Goal: Information Seeking & Learning: Check status

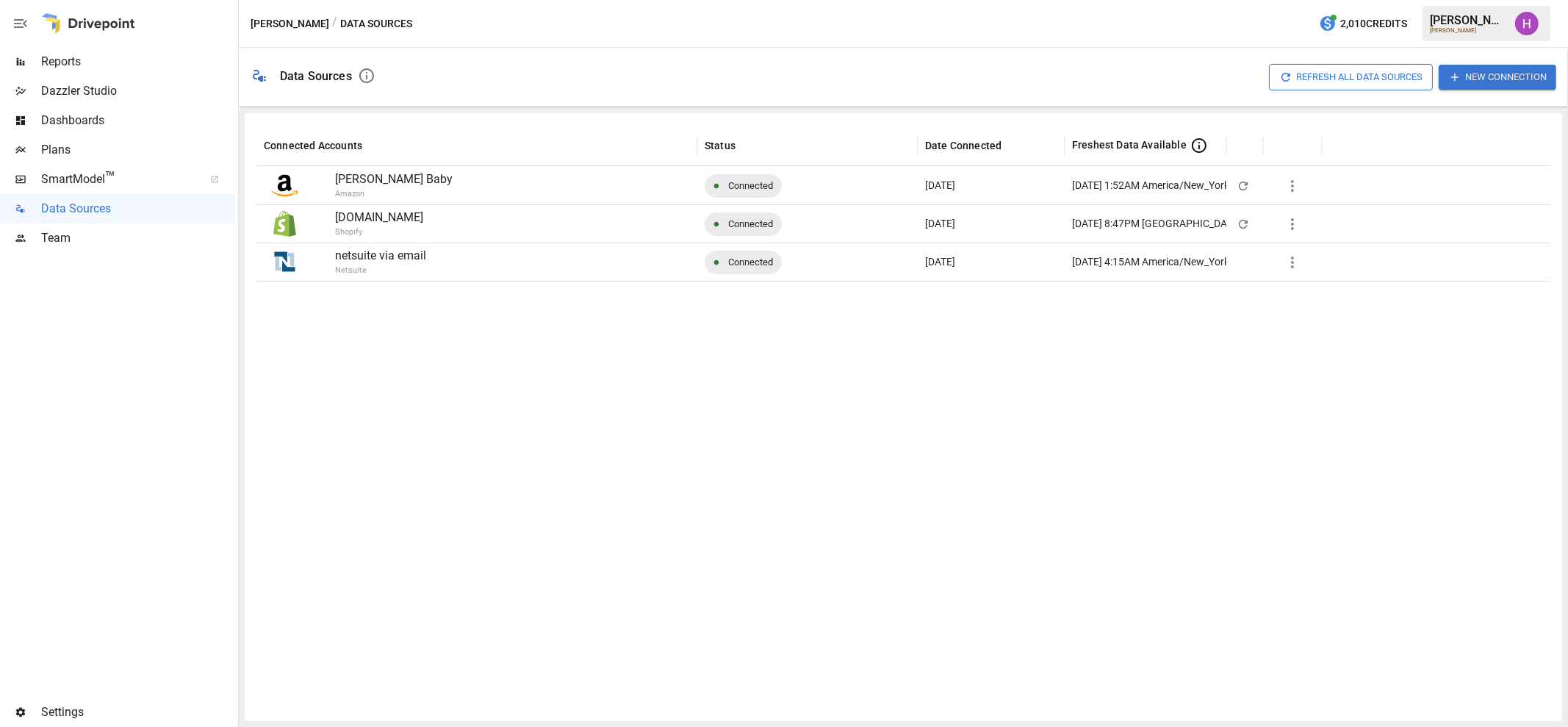
click at [91, 68] on span "Reports" at bounding box center [138, 61] width 194 height 18
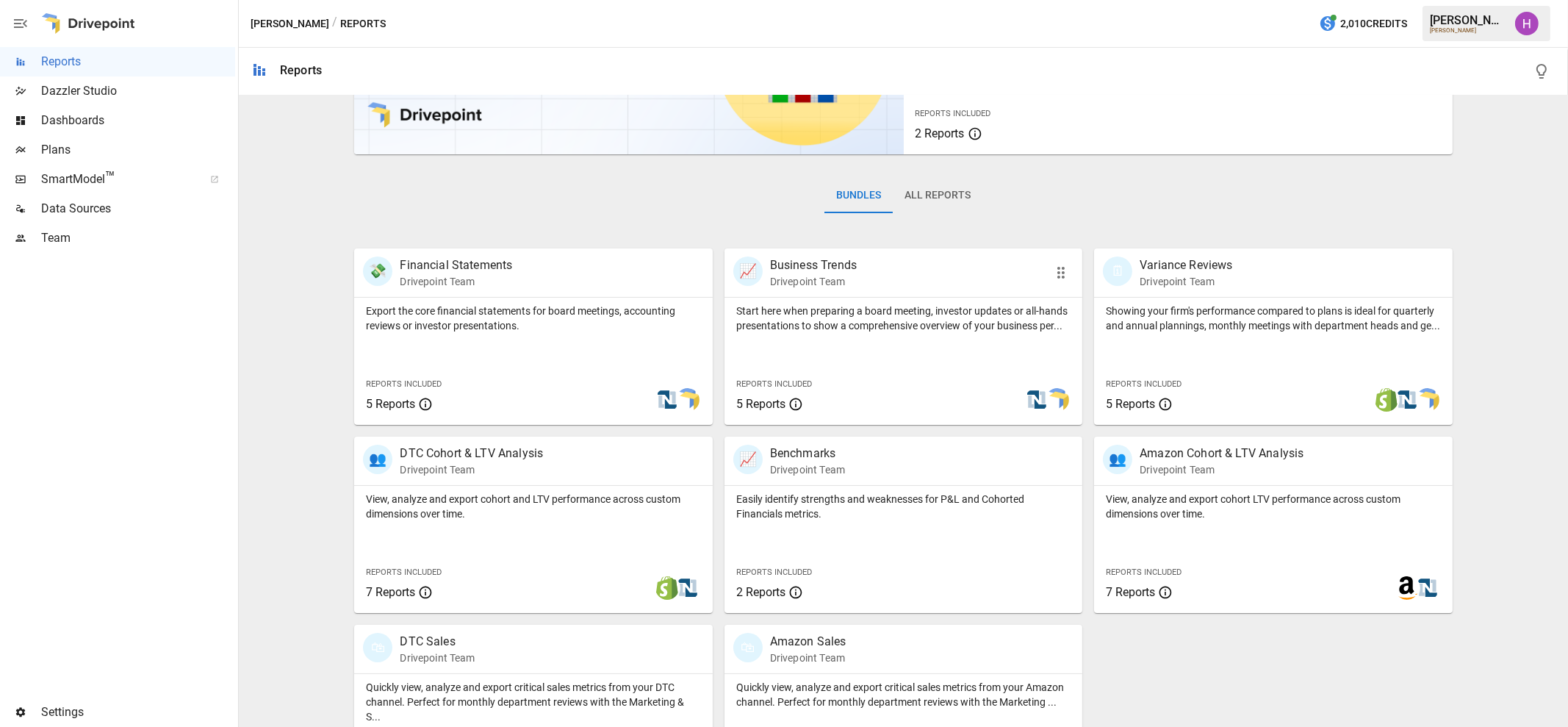
scroll to position [224, 0]
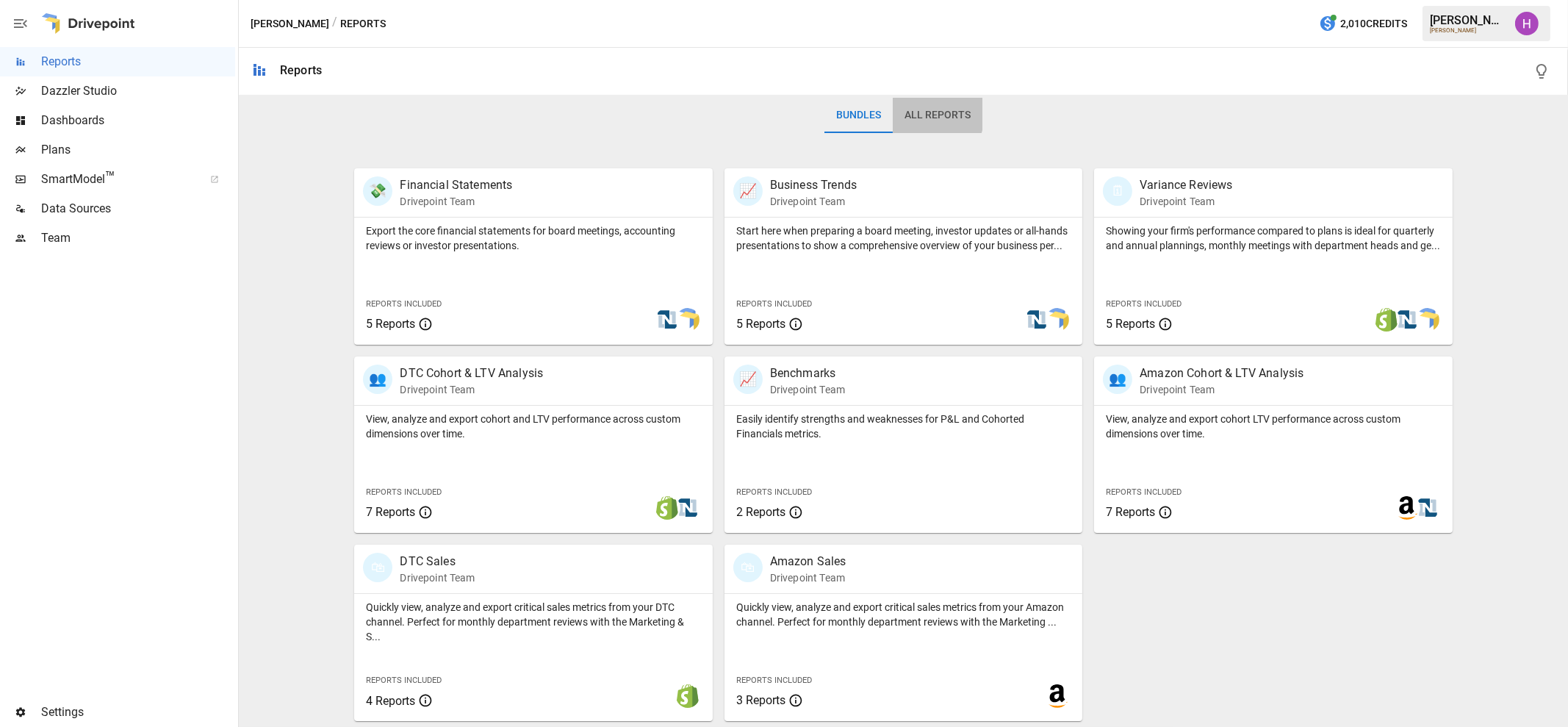
click at [916, 114] on button "All Reports" at bounding box center [937, 116] width 90 height 35
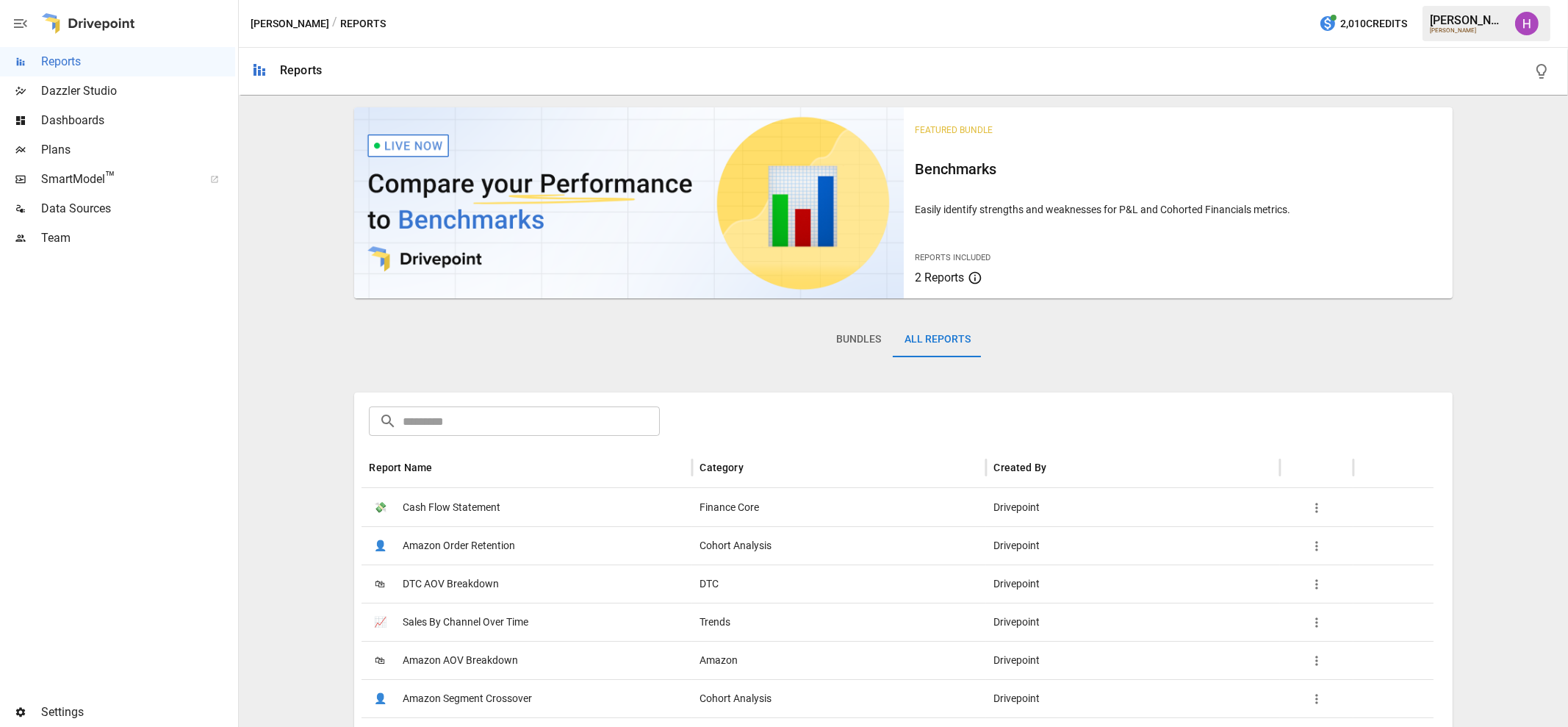
click at [547, 428] on input "text" at bounding box center [531, 420] width 256 height 29
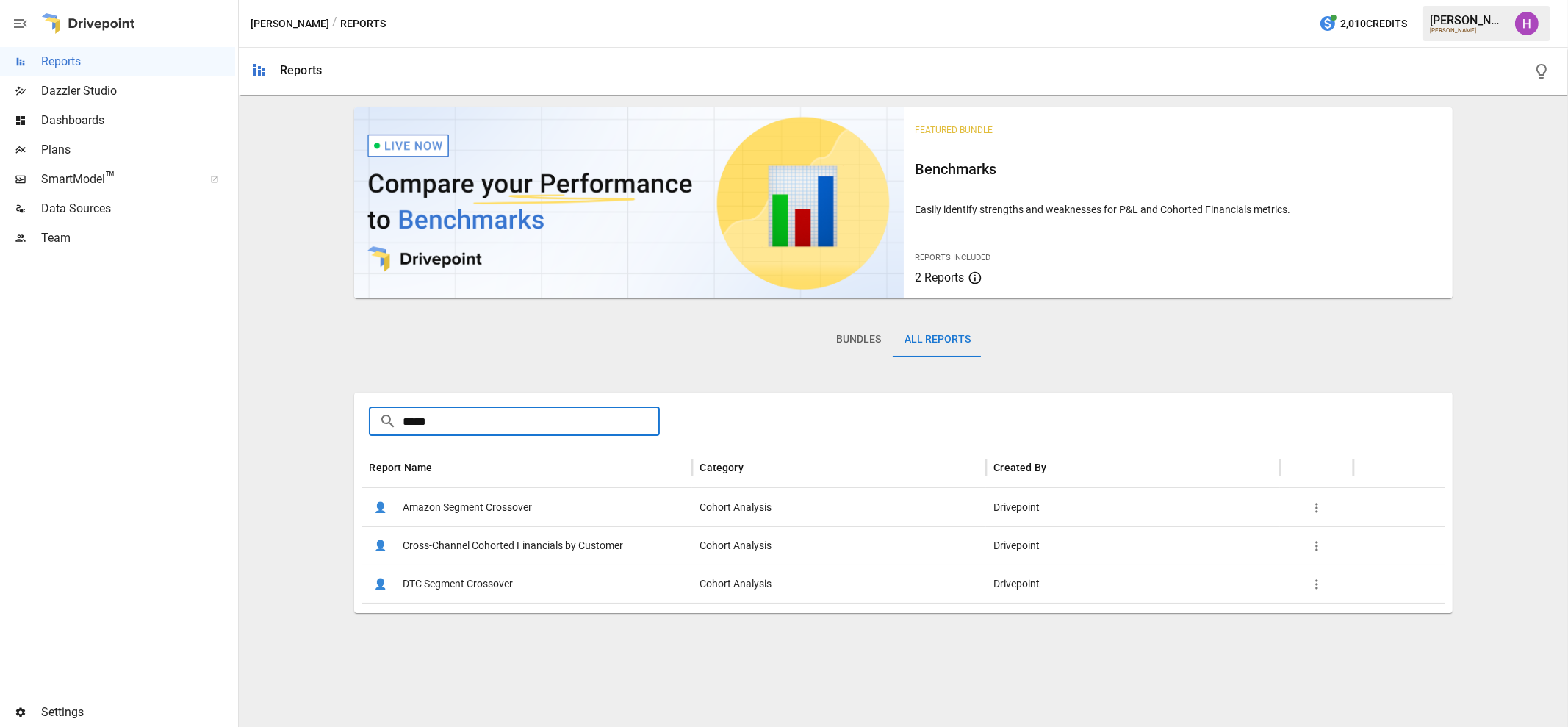
type input "*****"
click at [477, 576] on span "DTC Segment Crossover" at bounding box center [458, 584] width 111 height 38
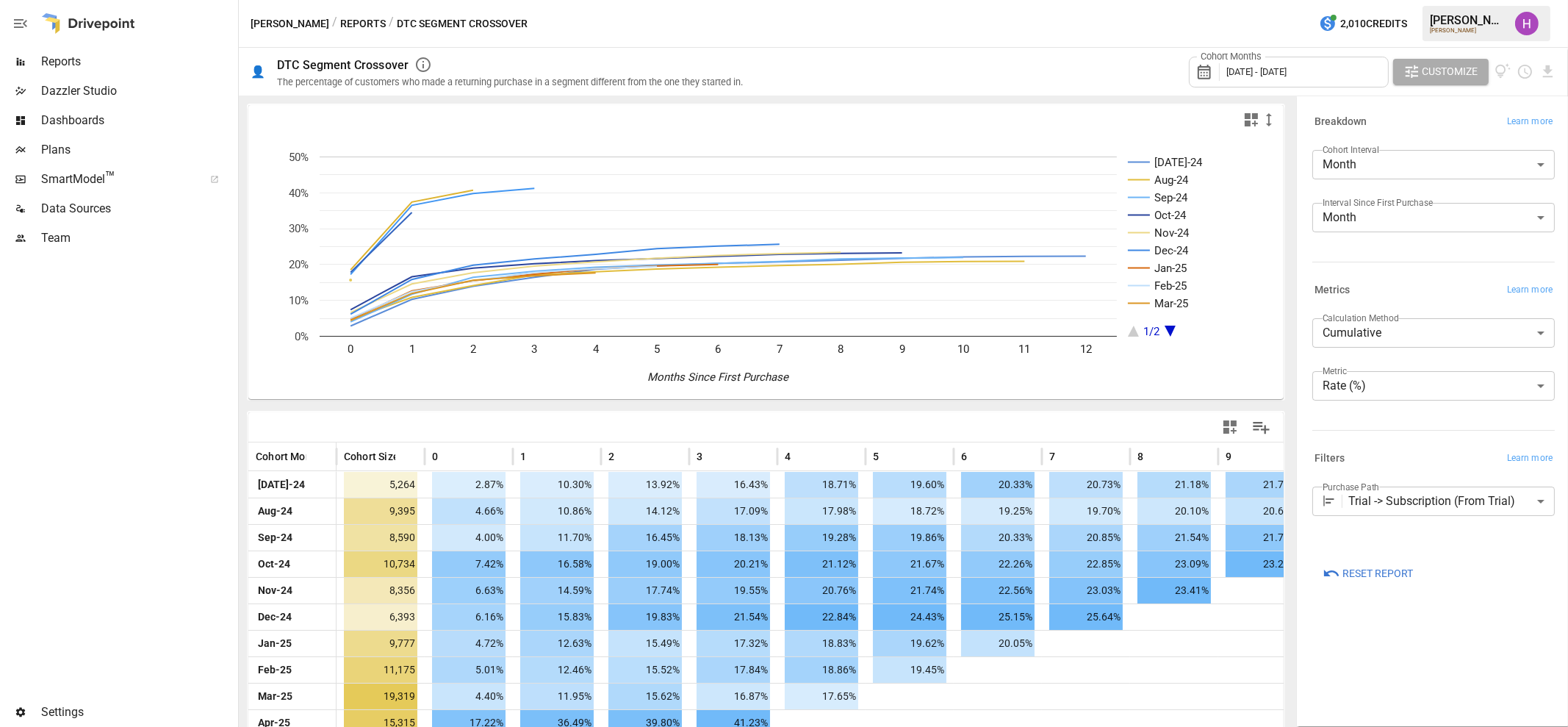
click at [1427, 0] on body "Reports Dazzler Studio Dashboards Plans SmartModel ™ Data Sources Team Settings…" at bounding box center [784, 0] width 1568 height 0
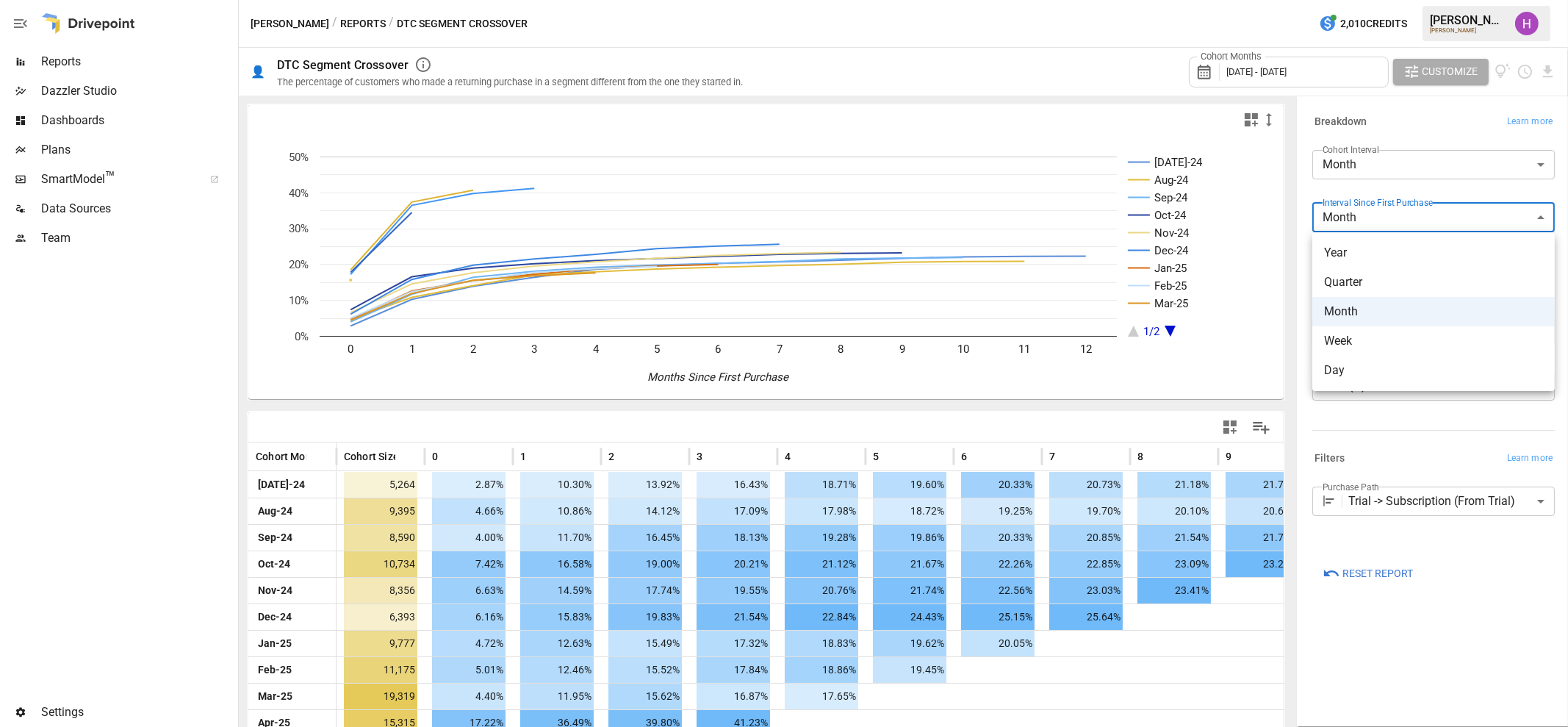
click at [1365, 365] on span "Day" at bounding box center [1434, 370] width 219 height 18
type input "***"
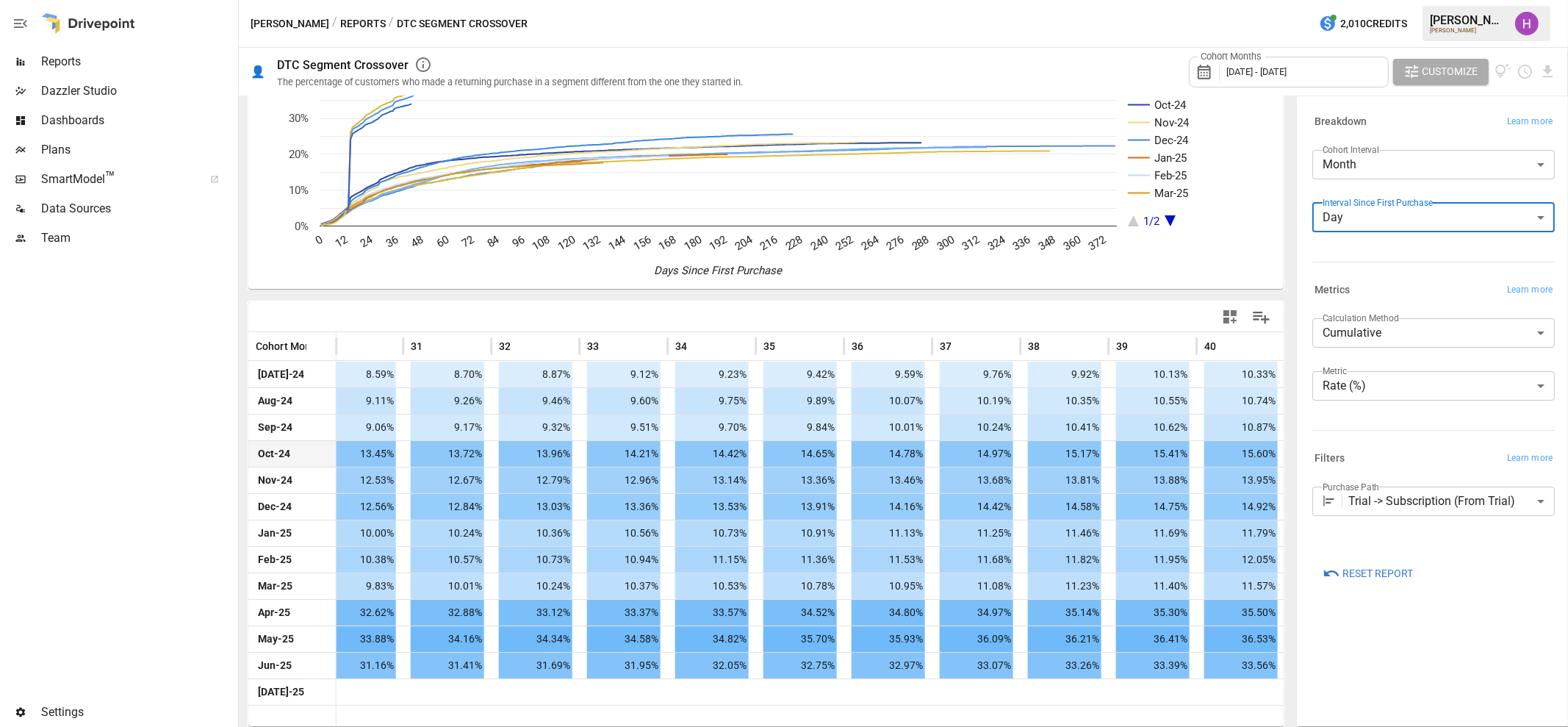
scroll to position [0, 2663]
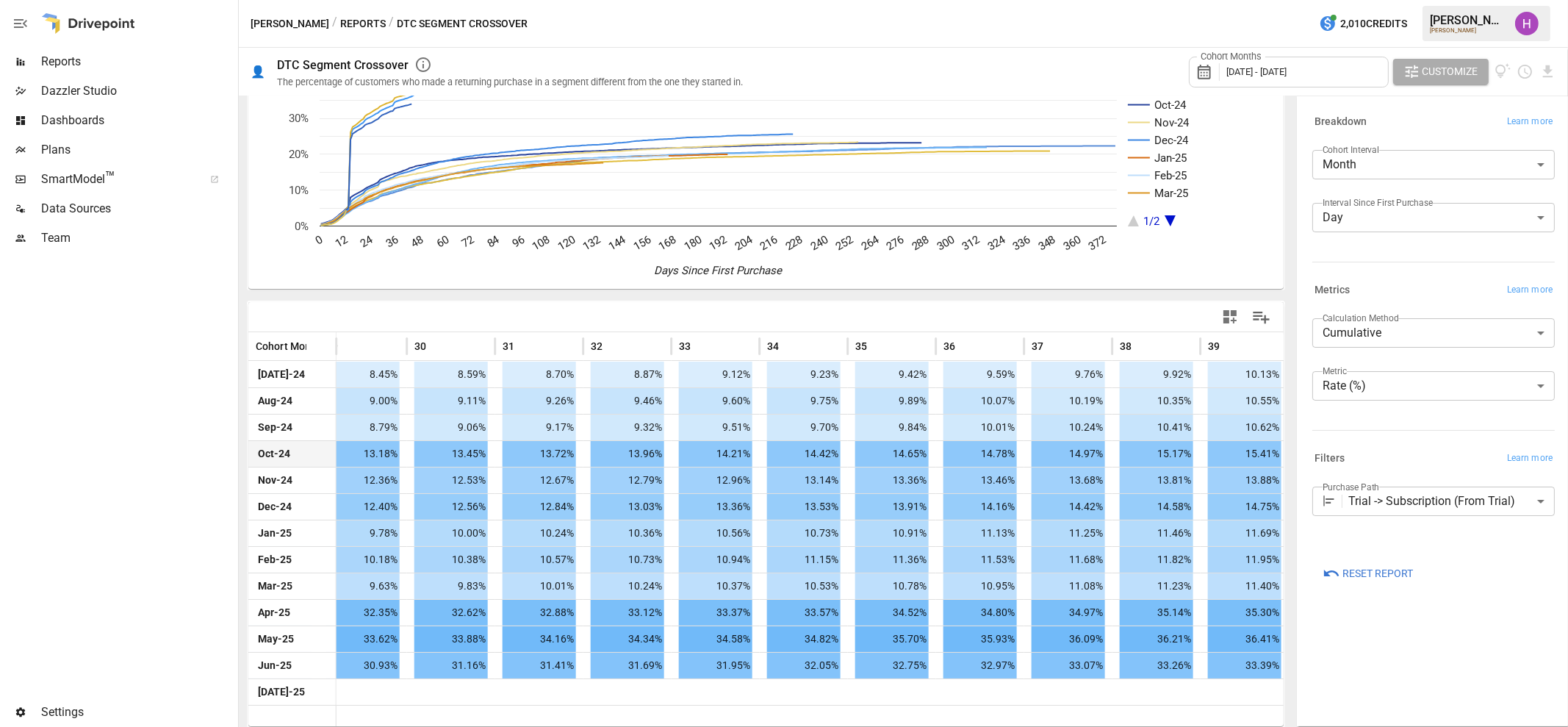
click at [848, 37] on div "[PERSON_NAME] / Reports / DTC Segment Crossover 2,010 Credits [PERSON_NAME] [PE…" at bounding box center [903, 23] width 1329 height 47
